Goal: Transaction & Acquisition: Purchase product/service

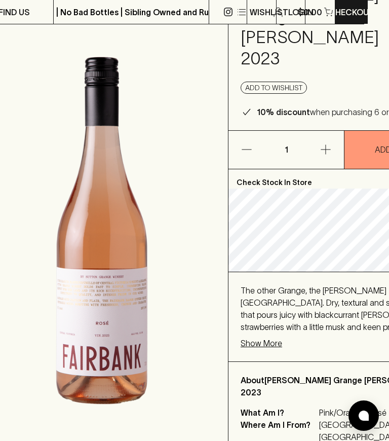
scroll to position [82, 25]
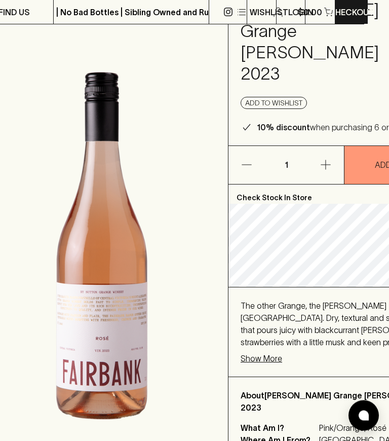
click at [320, 171] on icon "button" at bounding box center [326, 165] width 12 height 12
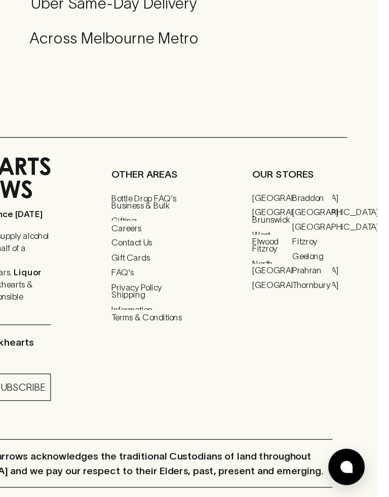
scroll to position [633, 0]
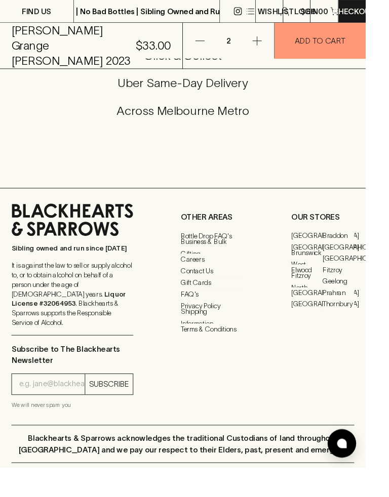
click at [327, 330] on link "[GEOGRAPHIC_DATA]" at bounding box center [326, 324] width 33 height 12
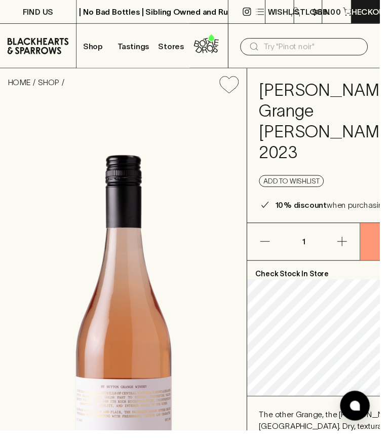
click at [370, 15] on p "Checkout" at bounding box center [377, 12] width 46 height 12
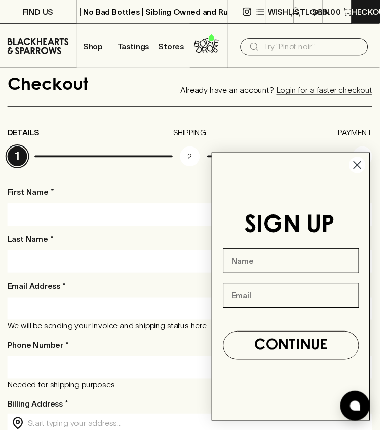
click at [59, 226] on input "First Name *" at bounding box center [194, 219] width 359 height 16
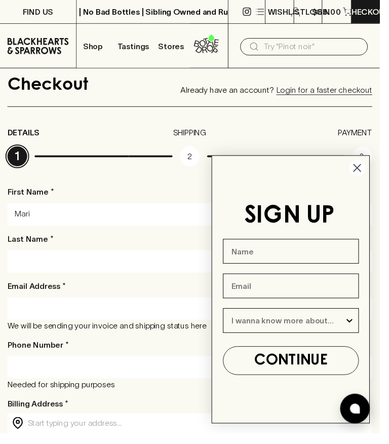
type input "Mari"
click at [44, 259] on input "Last Name *" at bounding box center [194, 267] width 359 height 16
click at [64, 270] on input "Last Name *" at bounding box center [194, 267] width 359 height 16
type input "I"
type input "[PERSON_NAME]"
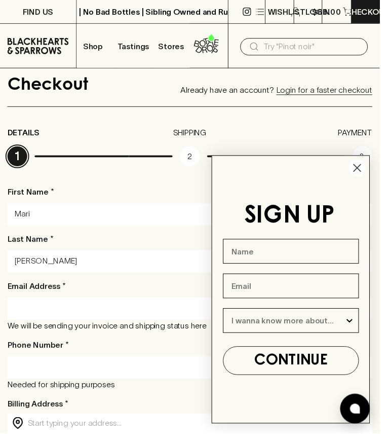
click at [54, 226] on input "Mari" at bounding box center [194, 219] width 359 height 16
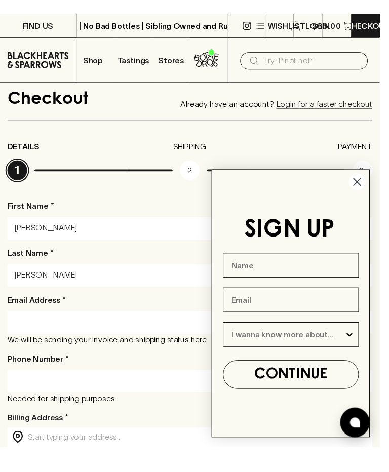
scroll to position [25, 0]
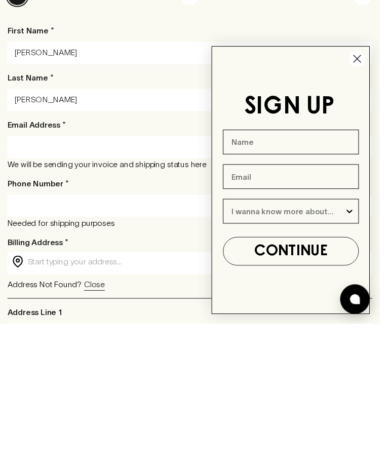
type input "[PERSON_NAME]"
click at [19, 343] on input "Phone Number *" at bounding box center [194, 351] width 359 height 16
type input "0419100570"
click at [57, 283] on input "Email Address *" at bounding box center [194, 291] width 359 height 16
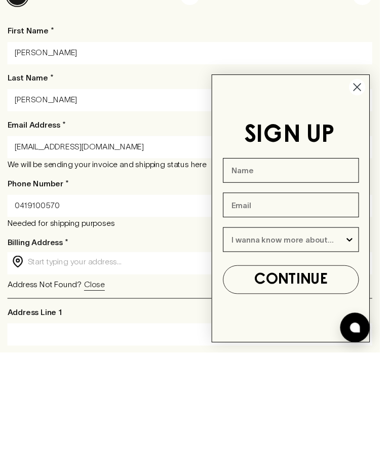
scroll to position [128, 0]
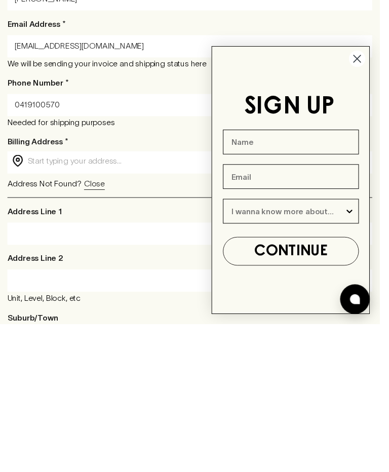
type input "[EMAIL_ADDRESS][DOMAIN_NAME]"
click at [44, 299] on input "text" at bounding box center [202, 305] width 349 height 12
click at [47, 299] on input "text" at bounding box center [202, 305] width 349 height 12
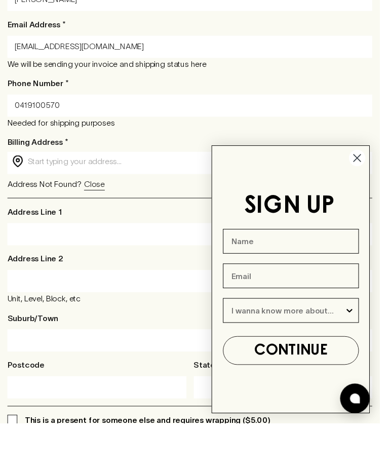
scroll to position [230, 0]
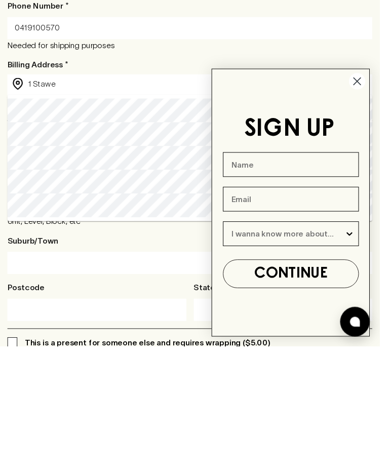
type input "[STREET_ADDRESS]"
type input "Kew"
type input "3101"
type input "Victoria"
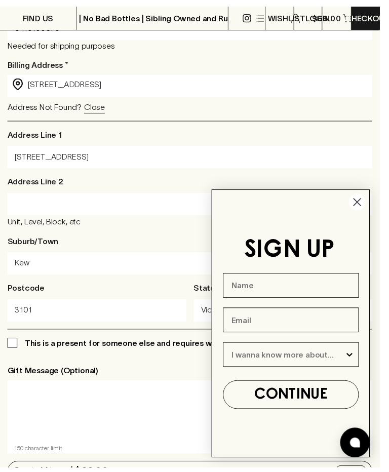
scroll to position [356, 0]
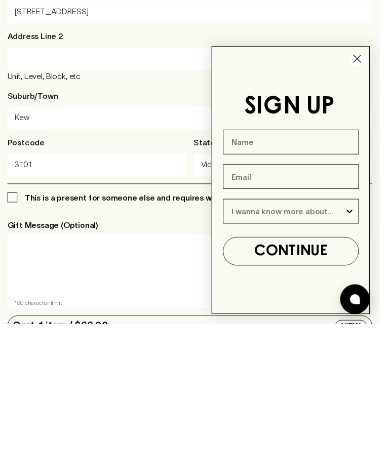
click at [374, 192] on circle "Close dialog" at bounding box center [366, 200] width 17 height 17
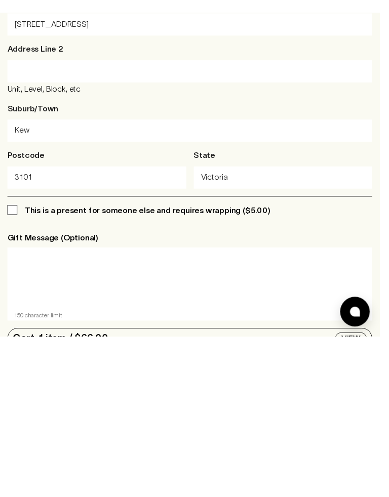
scroll to position [496, 0]
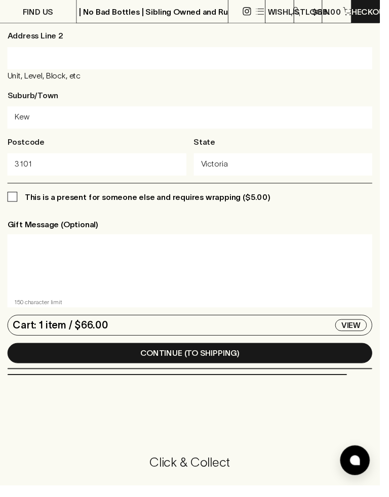
click at [16, 208] on label "This is a present for someone else and requires wrapping ($5.00)" at bounding box center [142, 202] width 269 height 12
click at [16, 207] on input "This is a present for someone else and requires wrapping ($5.00)" at bounding box center [13, 202] width 10 height 10
checkbox input "true"
click at [104, 363] on button "Continue (To Shipping)" at bounding box center [195, 362] width 374 height 21
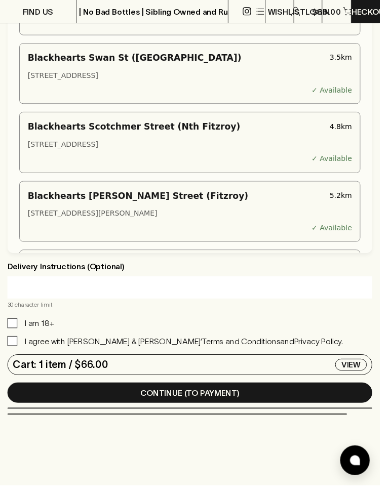
scroll to position [282, 0]
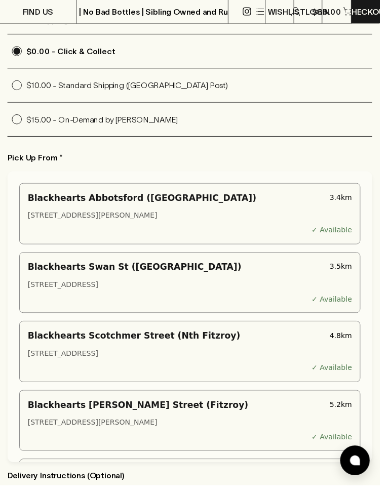
click at [53, 127] on p "$15.00 - On-Demand by [PERSON_NAME]" at bounding box center [204, 123] width 355 height 12
click at [27, 127] on input "$15.00 - On-Demand by [PERSON_NAME]" at bounding box center [17, 122] width 19 height 19
radio input "true"
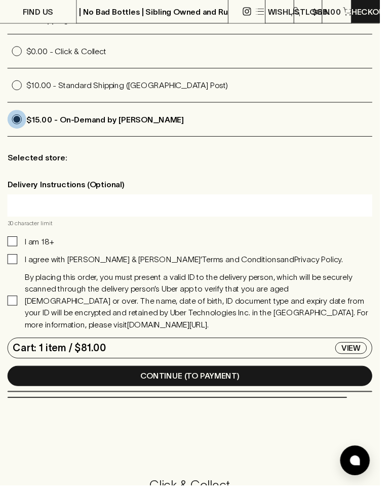
click at [17, 123] on input "$15.00 - On-Demand by [PERSON_NAME]" at bounding box center [17, 122] width 19 height 19
click at [24, 93] on input "$10.00 - Standard Shipping ([GEOGRAPHIC_DATA] Post)" at bounding box center [17, 87] width 19 height 19
radio input "true"
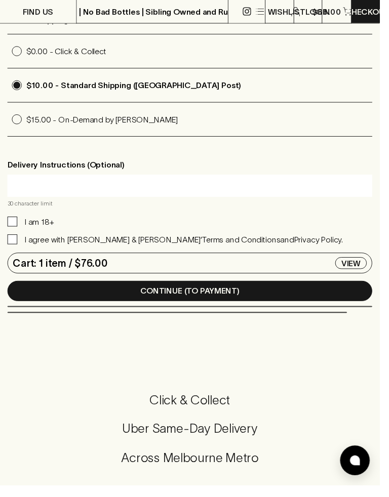
click at [25, 55] on input "$0.00 - Click & Collect" at bounding box center [17, 52] width 19 height 19
radio input "true"
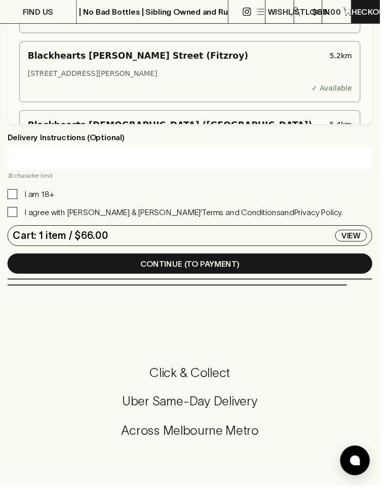
scroll to position [642, 0]
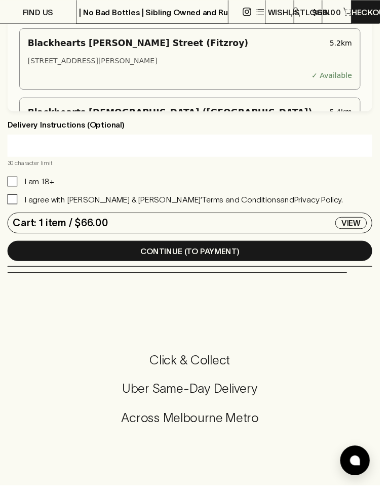
click at [16, 189] on input "I am 18+" at bounding box center [13, 186] width 10 height 10
checkbox input "true"
click at [70, 256] on button "Continue (To Payment)" at bounding box center [195, 257] width 374 height 21
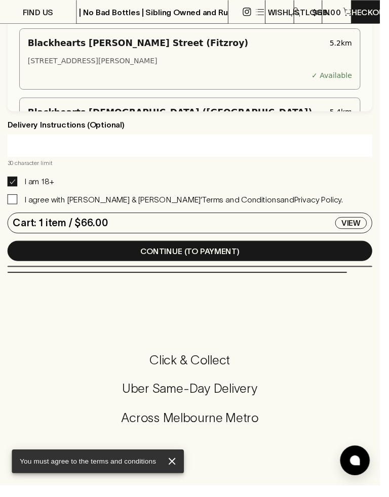
click at [14, 208] on input "I agree with [PERSON_NAME] & [PERSON_NAME]’ Terms and Conditions and Privacy Po…" at bounding box center [13, 204] width 10 height 10
checkbox input "true"
click at [72, 258] on button "Continue (To Payment)" at bounding box center [195, 257] width 374 height 21
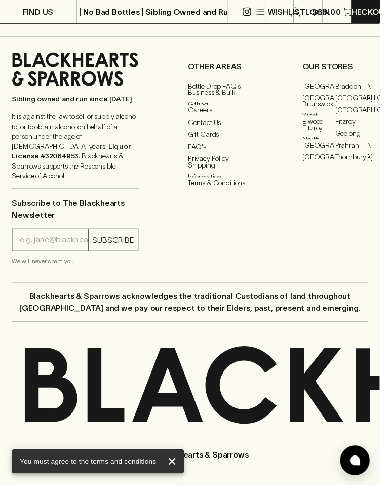
scroll to position [0, 0]
